Goal: Task Accomplishment & Management: Manage account settings

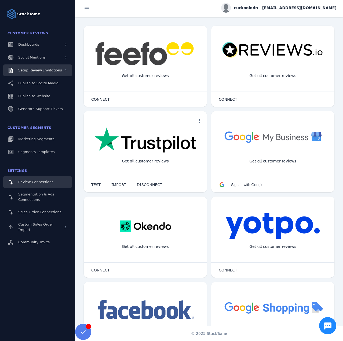
click at [53, 74] on div "Setup Review Invitations" at bounding box center [37, 70] width 69 height 12
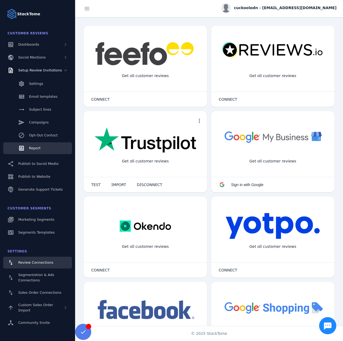
click at [42, 147] on link "Report" at bounding box center [37, 148] width 69 height 12
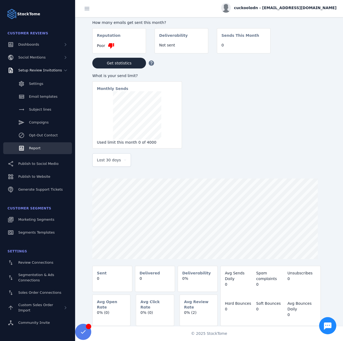
click at [110, 163] on span "Last 30 days" at bounding box center [109, 160] width 24 height 6
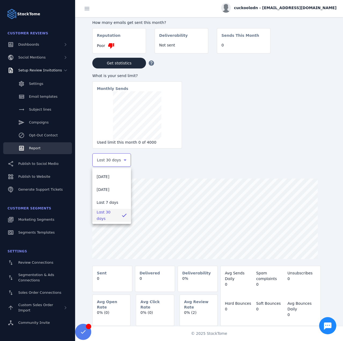
click at [278, 9] on div at bounding box center [171, 170] width 343 height 341
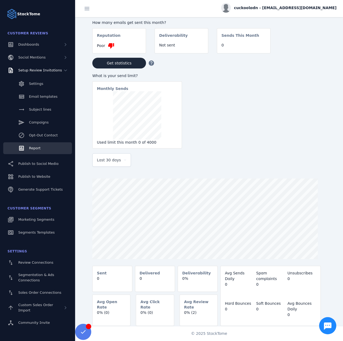
click at [277, 10] on span "cuckooladn - [EMAIL_ADDRESS][DOMAIN_NAME]" at bounding box center [285, 8] width 103 height 6
click at [305, 51] on icon at bounding box center [305, 52] width 6 height 6
